Goal: Transaction & Acquisition: Purchase product/service

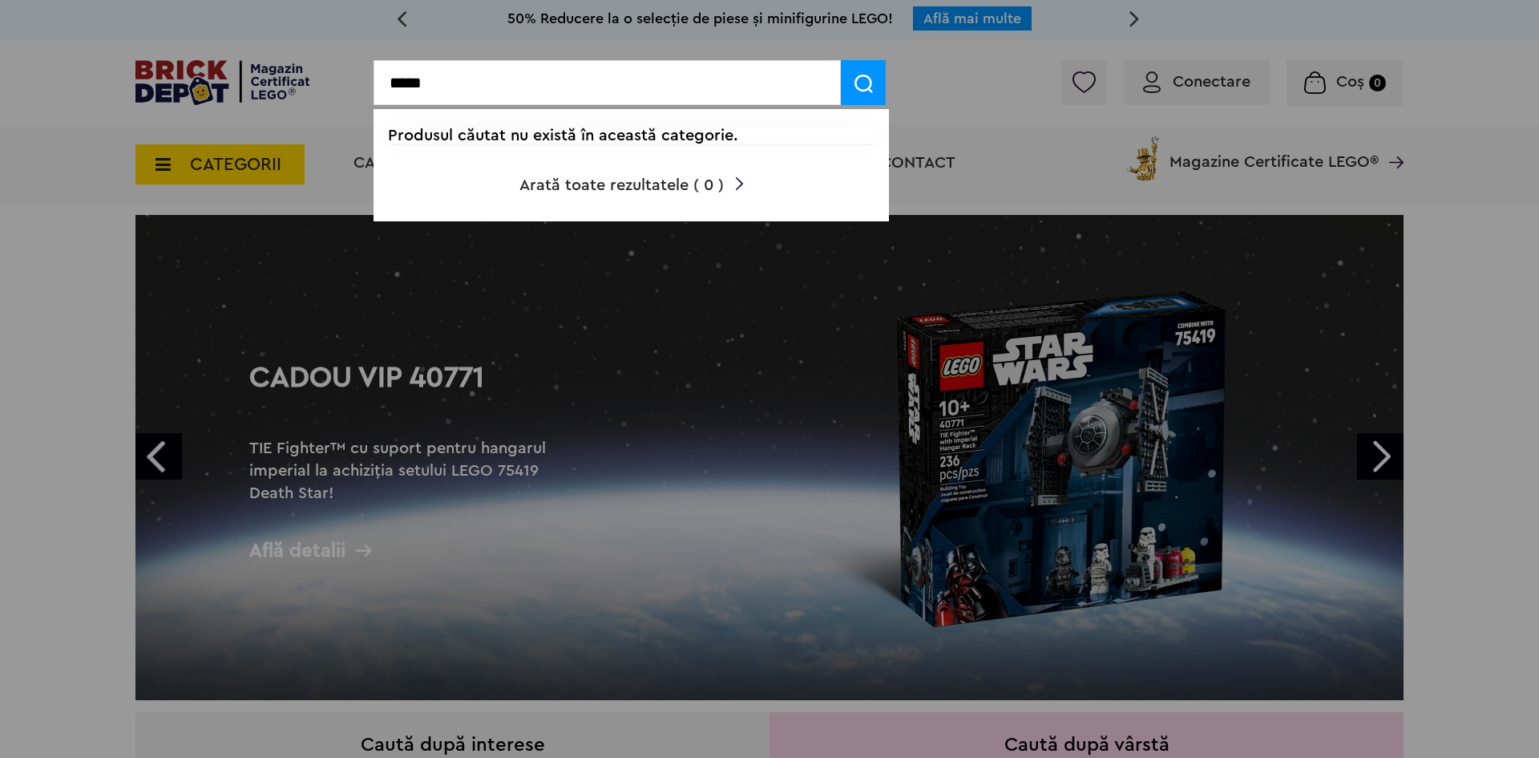
click at [498, 94] on input "*****" at bounding box center [607, 82] width 467 height 45
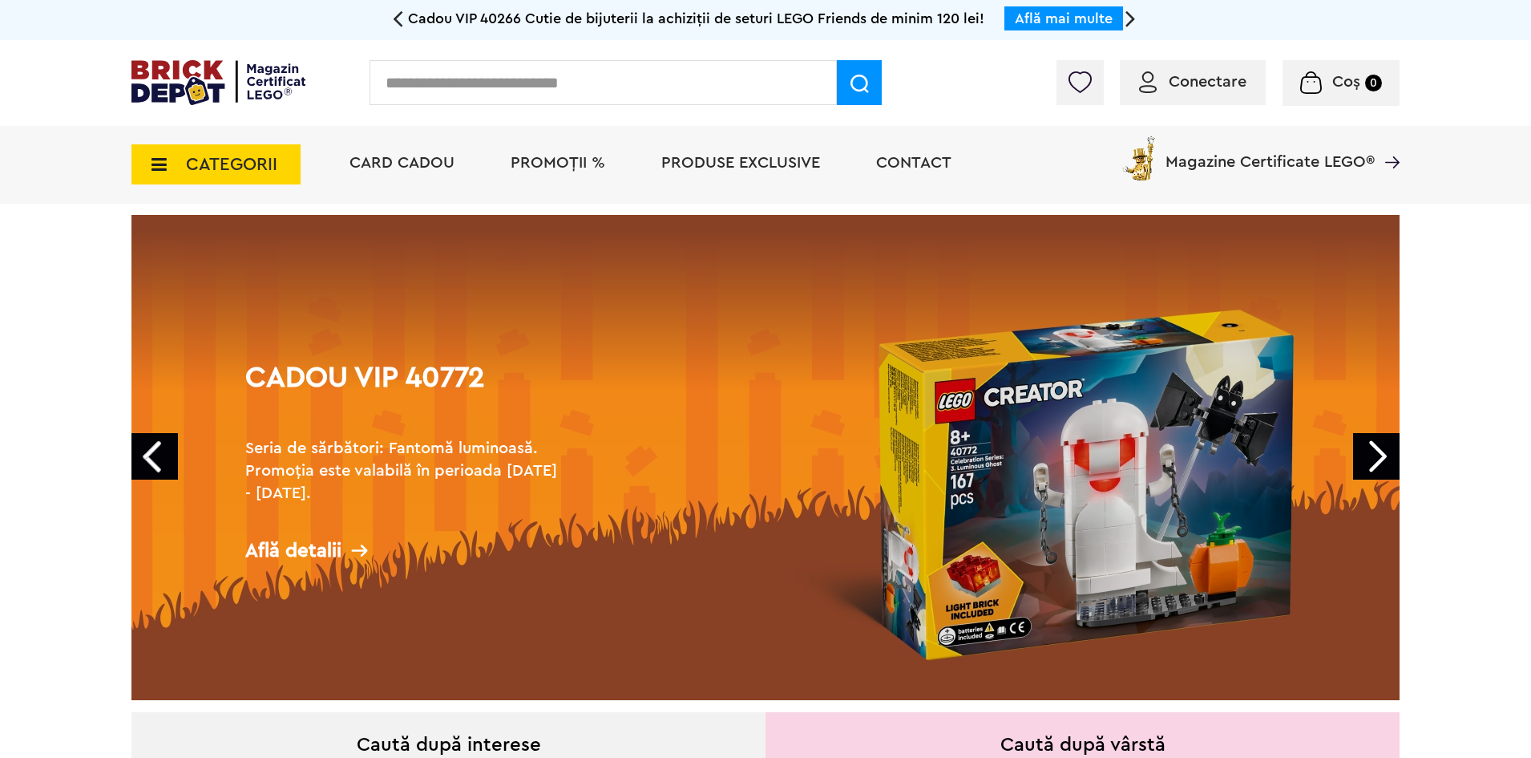
click at [552, 79] on input "text" at bounding box center [603, 82] width 467 height 45
type input "*****"
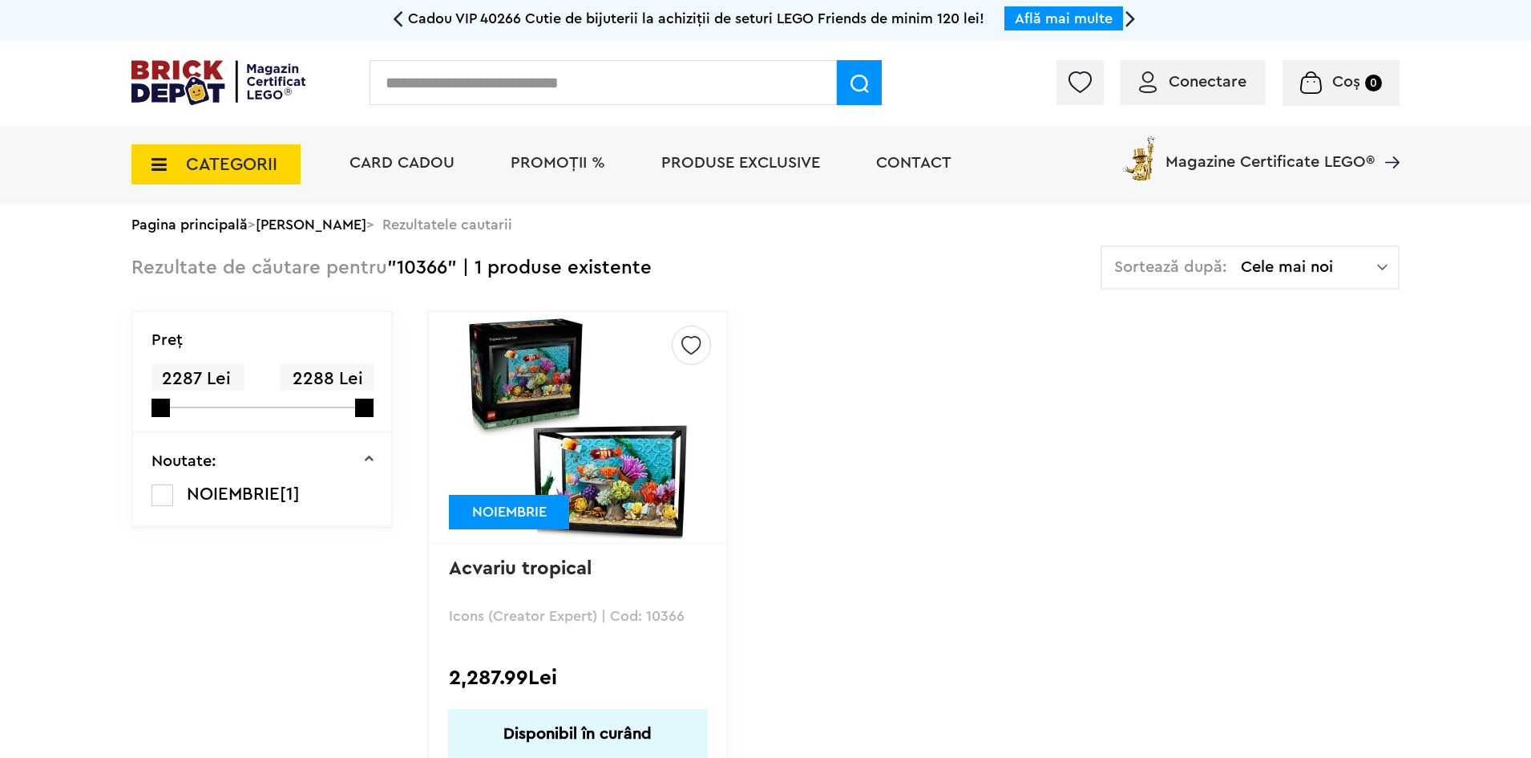
click at [525, 447] on img at bounding box center [578, 427] width 224 height 224
